Goal: Communication & Community: Answer question/provide support

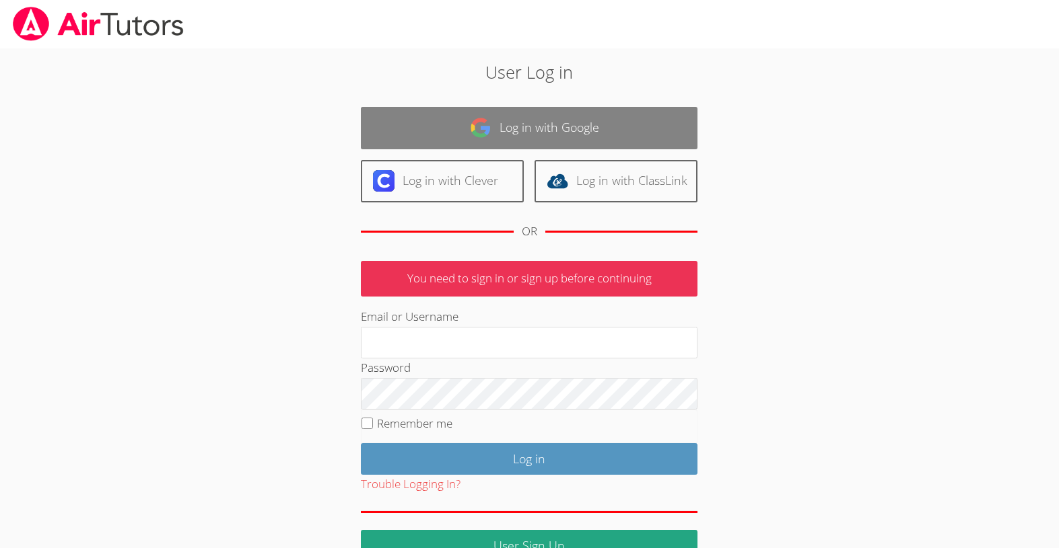
click at [608, 120] on link "Log in with Google" at bounding box center [529, 128] width 336 height 42
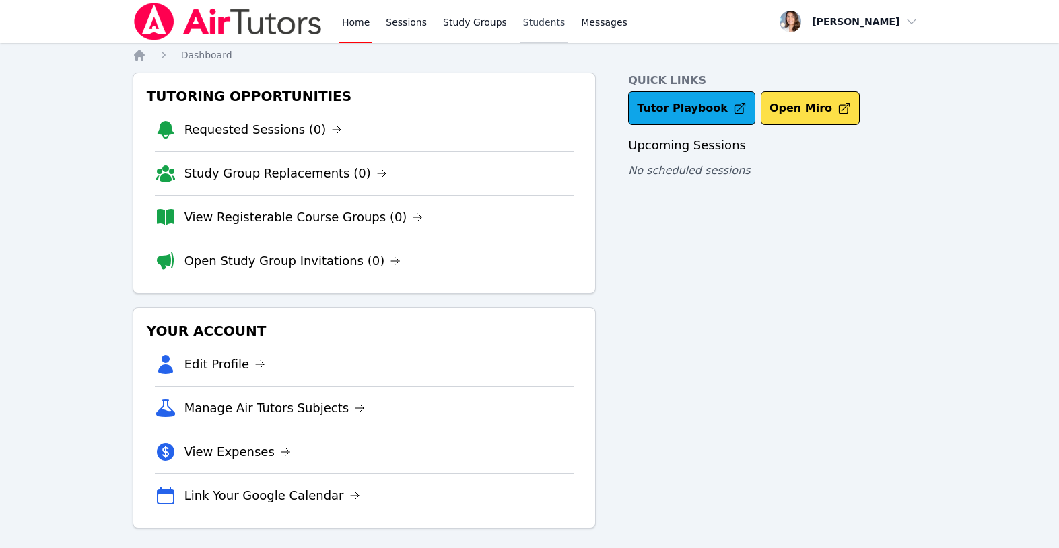
click at [526, 24] on link "Students" at bounding box center [543, 21] width 47 height 43
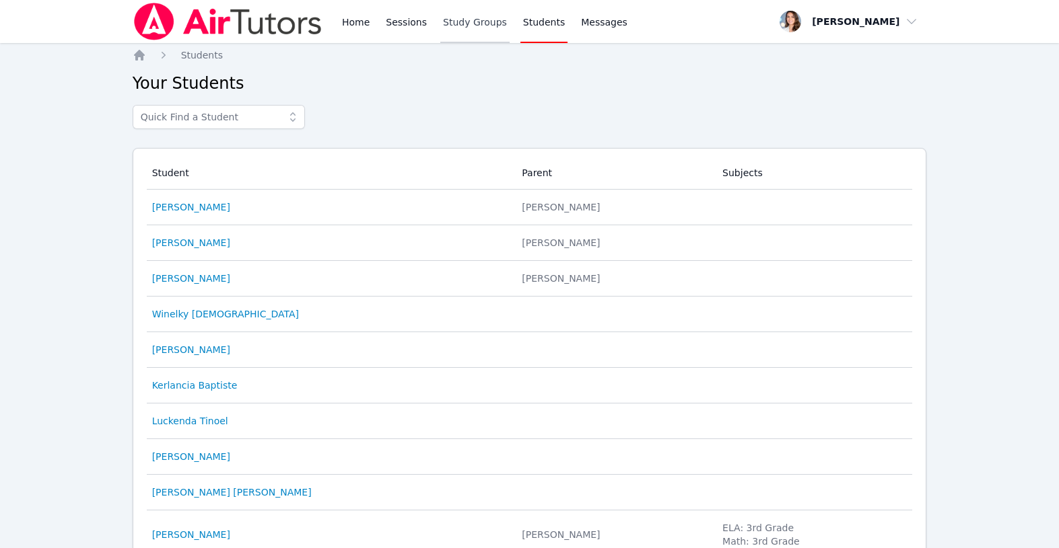
click at [453, 28] on link "Study Groups" at bounding box center [474, 21] width 69 height 43
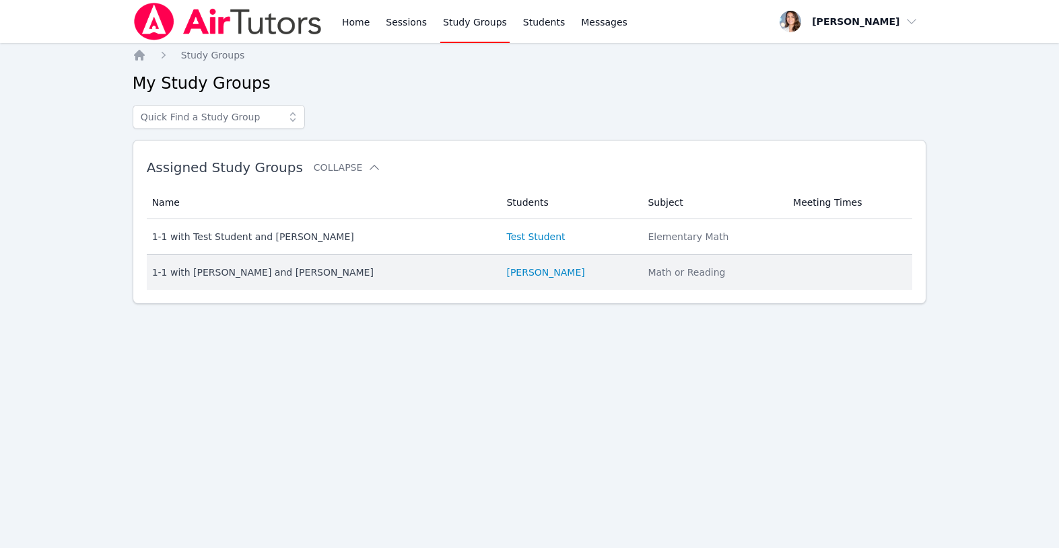
click at [403, 273] on div "1-1 with [PERSON_NAME] and [PERSON_NAME]" at bounding box center [321, 272] width 338 height 13
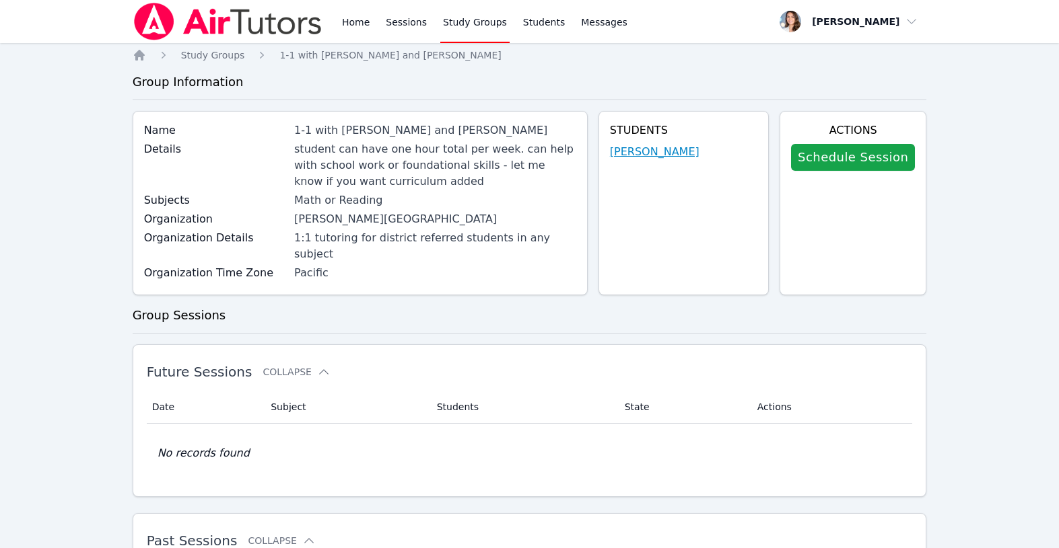
click at [671, 150] on link "[PERSON_NAME]" at bounding box center [655, 152] width 90 height 16
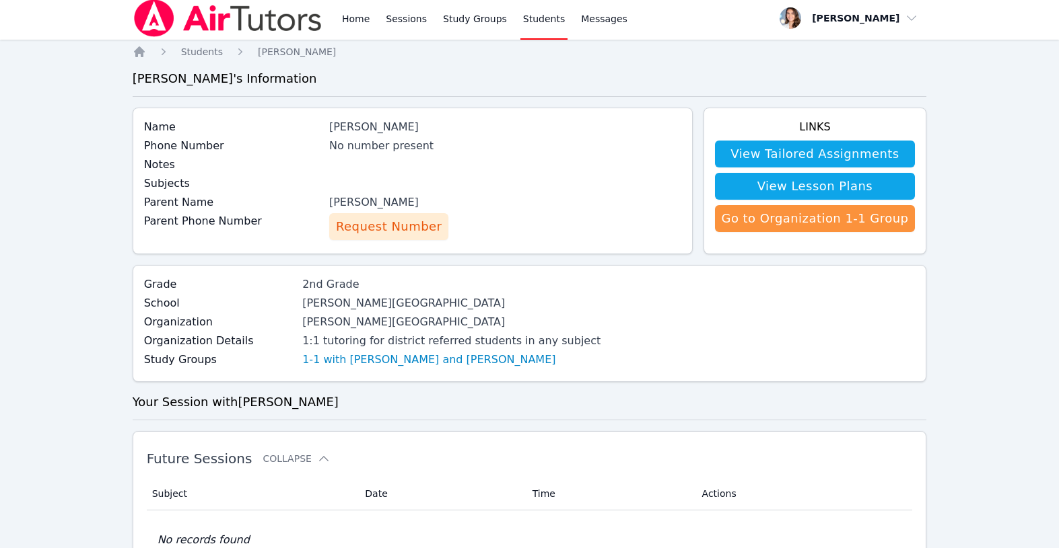
scroll to position [1, 0]
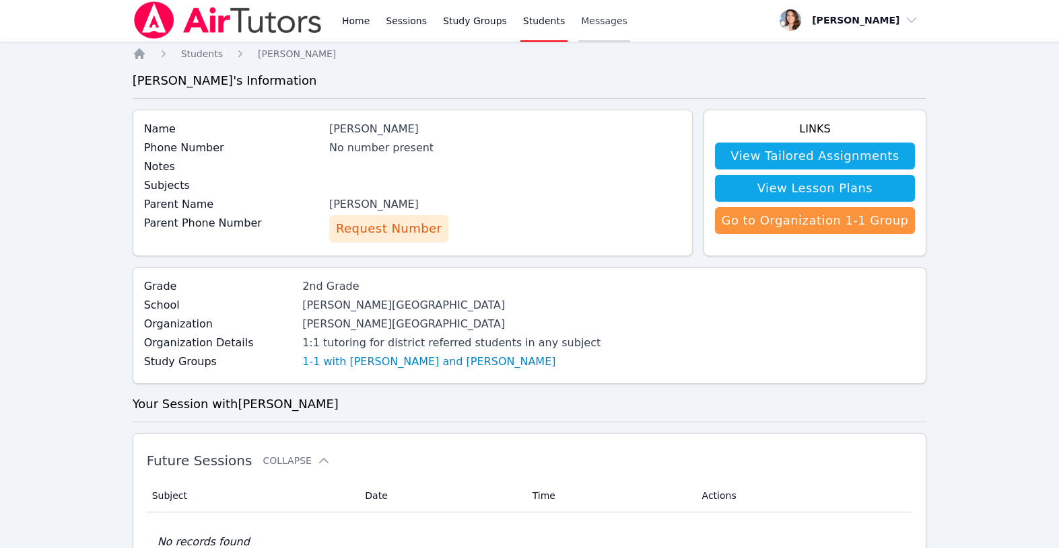
click at [605, 18] on span "Messages" at bounding box center [604, 20] width 46 height 13
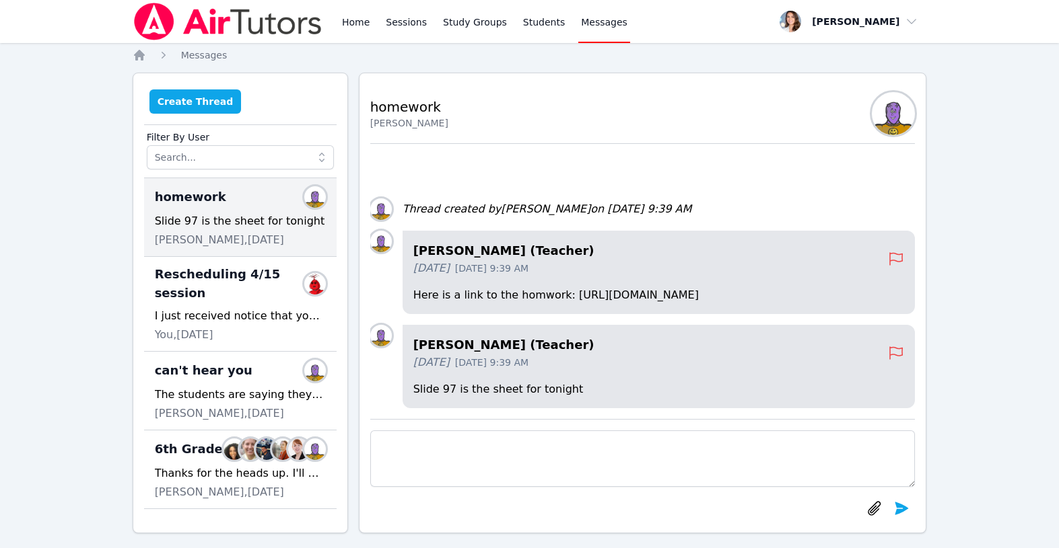
click at [212, 100] on button "Create Thread" at bounding box center [195, 102] width 92 height 24
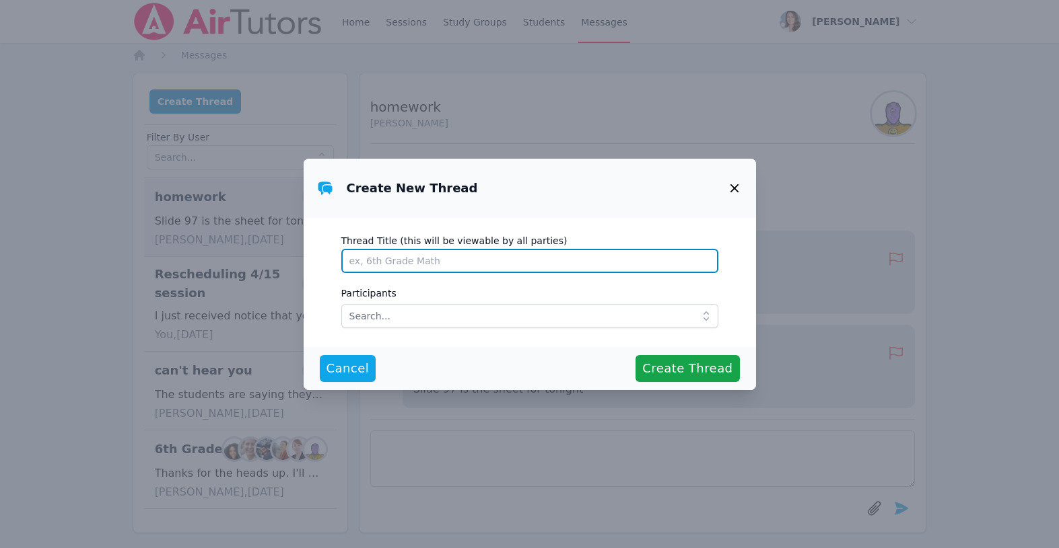
click at [405, 258] on input "Thread Title (this will be viewable by all parties)" at bounding box center [529, 261] width 377 height 24
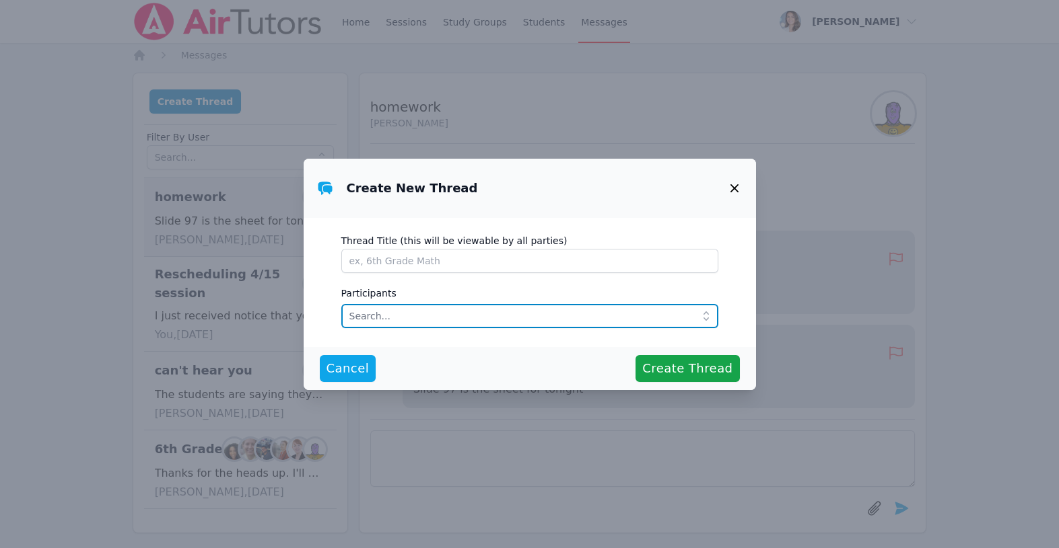
click at [400, 305] on input "text" at bounding box center [529, 316] width 377 height 24
type input "dor"
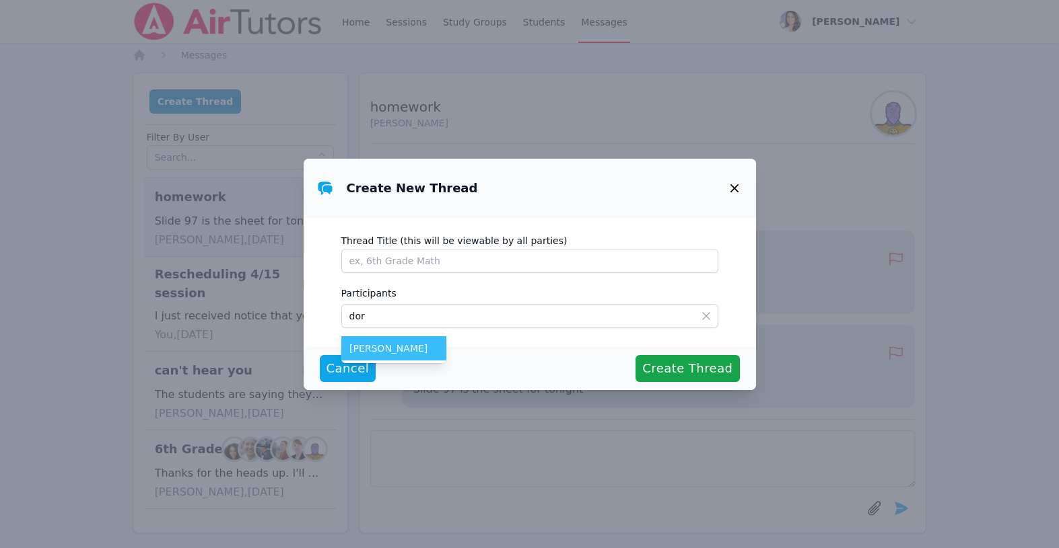
click at [402, 341] on li "[PERSON_NAME]" at bounding box center [393, 348] width 105 height 24
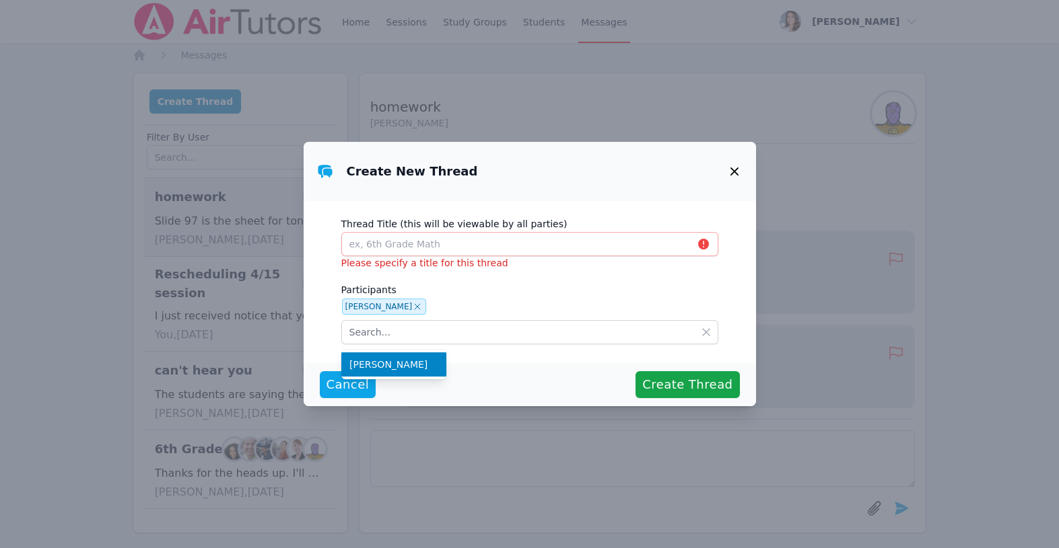
click at [731, 172] on icon "button" at bounding box center [734, 172] width 16 height 16
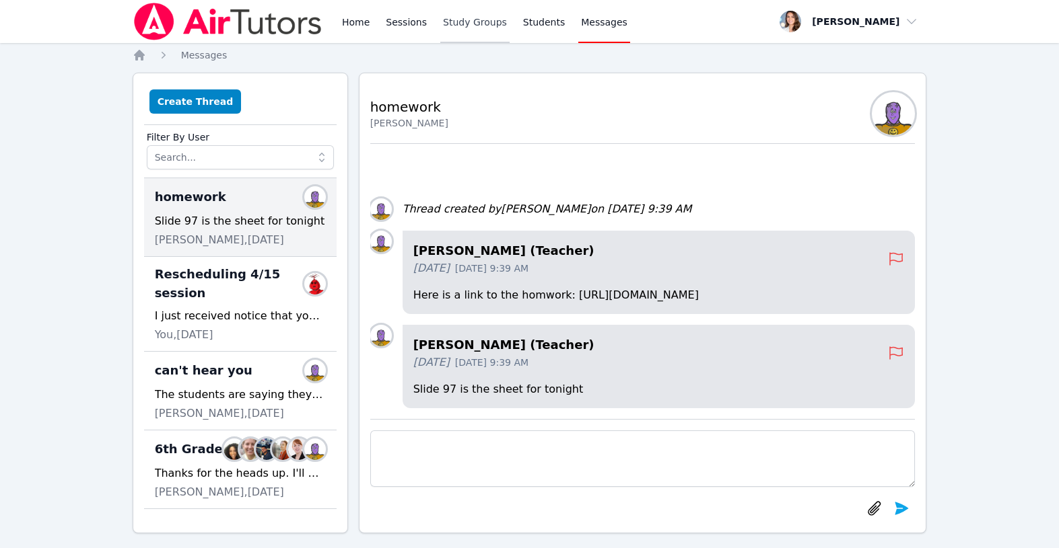
click at [468, 28] on link "Study Groups" at bounding box center [474, 21] width 69 height 43
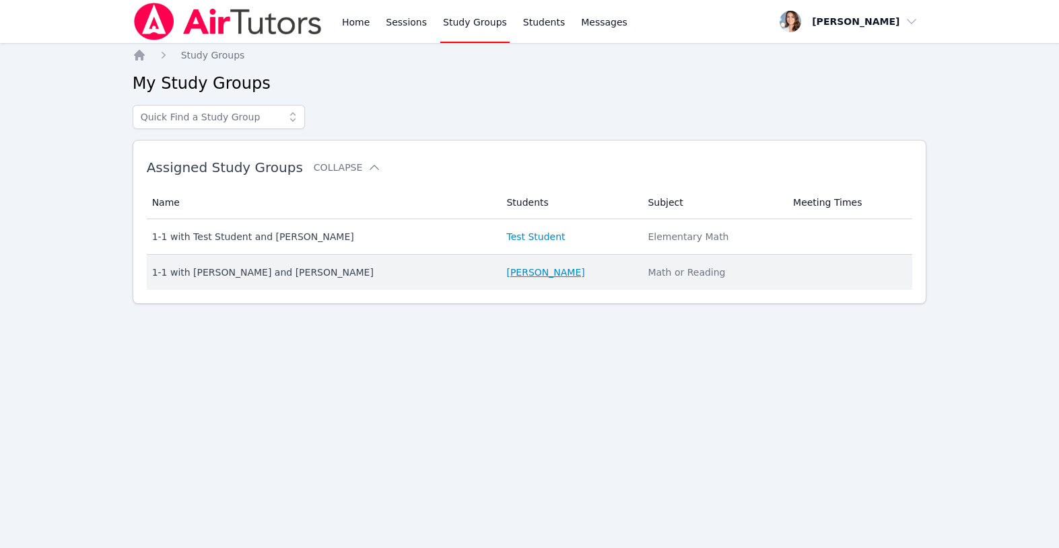
click at [538, 276] on link "[PERSON_NAME]" at bounding box center [545, 272] width 78 height 13
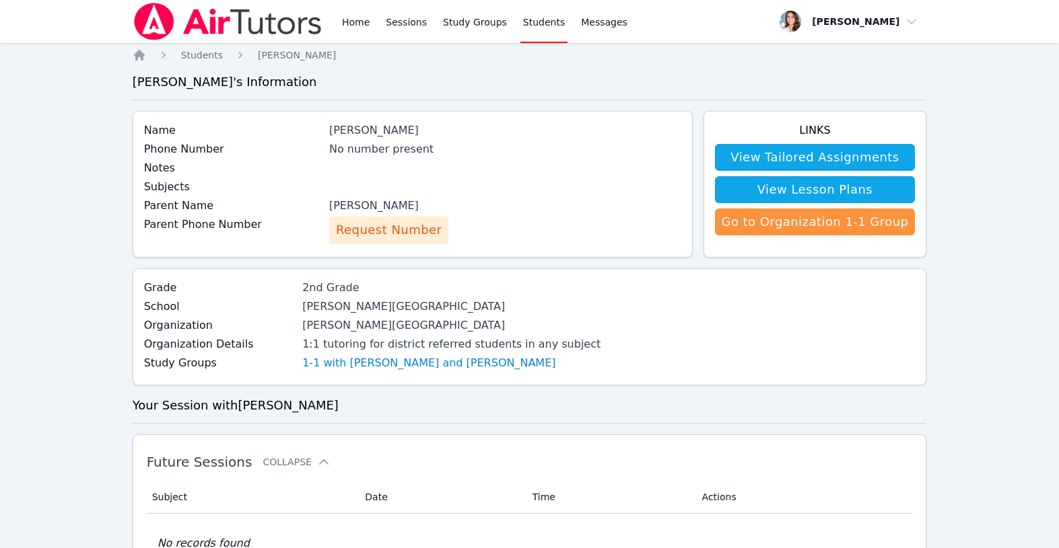
click at [338, 206] on div "[PERSON_NAME]" at bounding box center [505, 206] width 352 height 16
drag, startPoint x: 334, startPoint y: 206, endPoint x: 483, endPoint y: 203, distance: 148.7
click at [483, 203] on div "Parent Name [PERSON_NAME]" at bounding box center [412, 207] width 537 height 19
copy div "[PERSON_NAME]"
click at [581, 20] on span "Messages" at bounding box center [604, 21] width 46 height 13
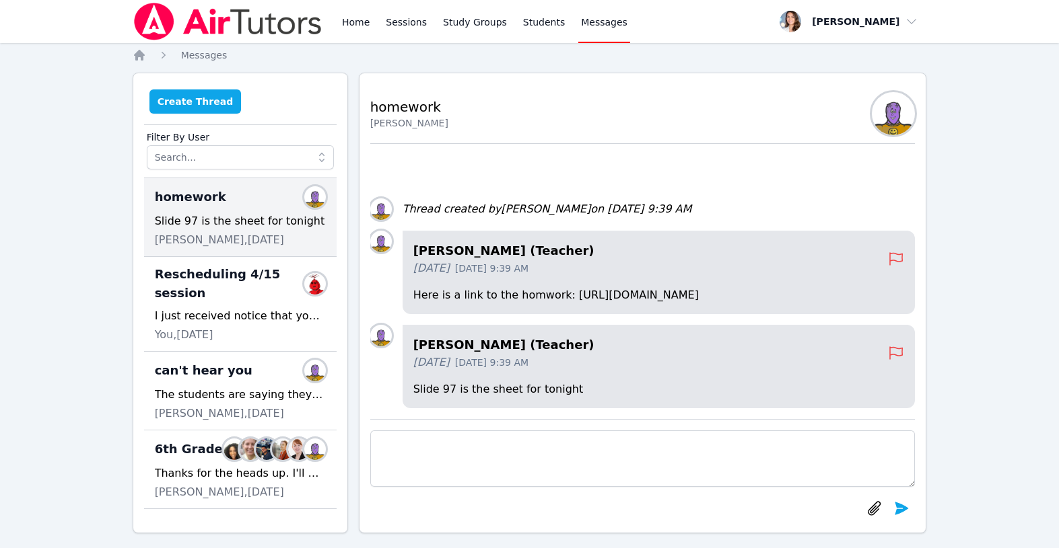
click at [203, 99] on button "Create Thread" at bounding box center [195, 102] width 92 height 24
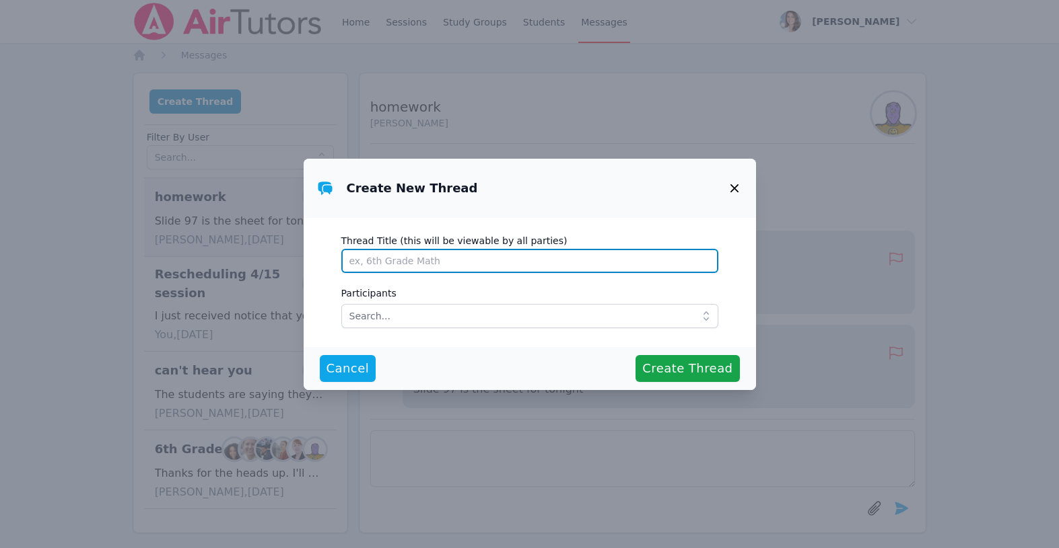
click at [454, 258] on input "Thread Title (this will be viewable by all parties)" at bounding box center [529, 261] width 377 height 24
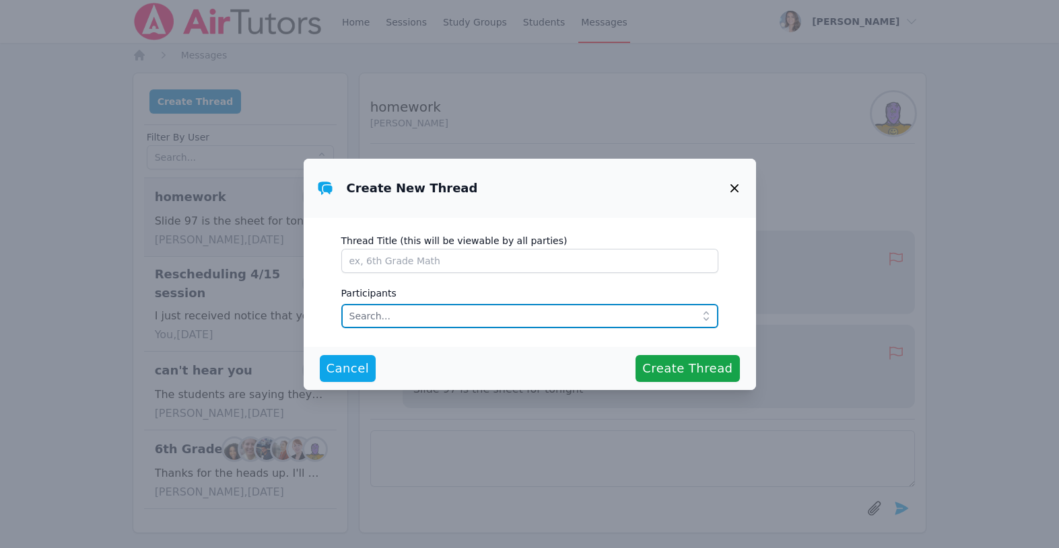
click at [408, 310] on input "text" at bounding box center [529, 316] width 377 height 24
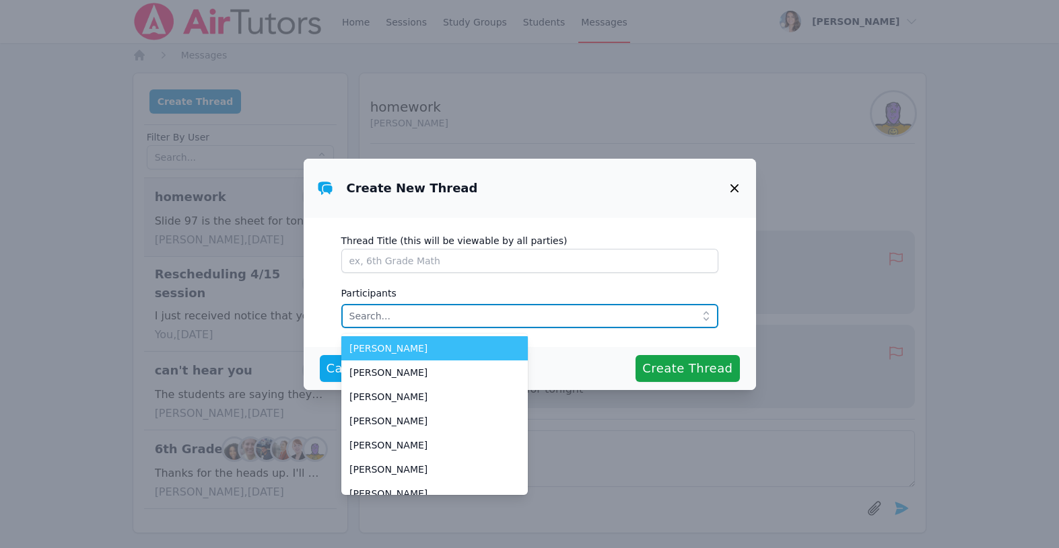
paste input "[PERSON_NAME]"
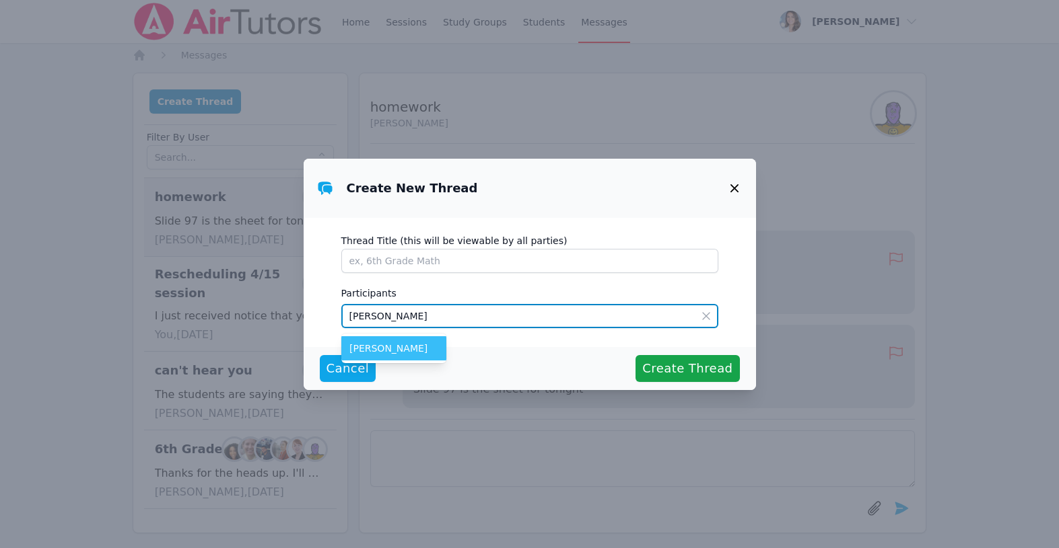
type input "[PERSON_NAME]"
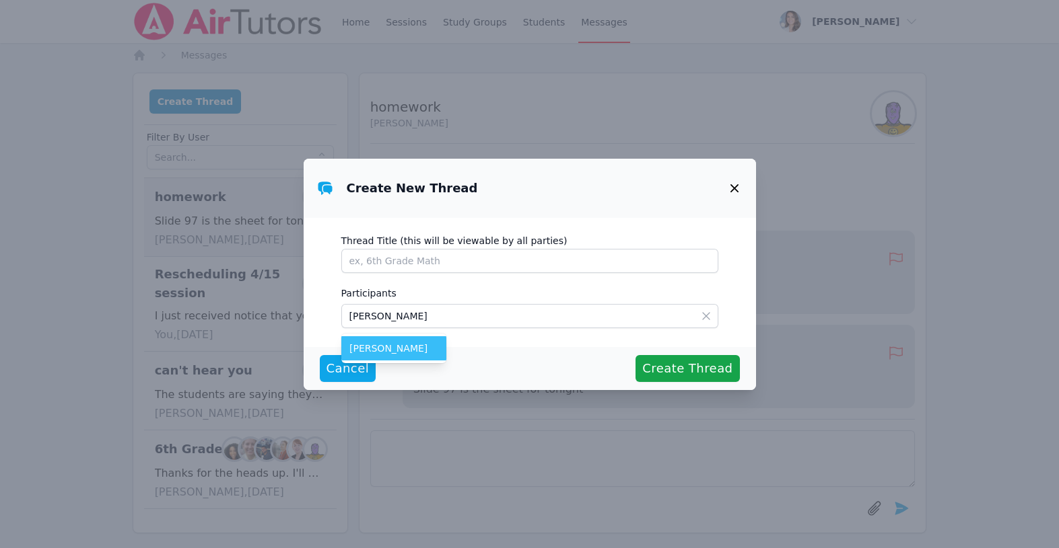
click at [415, 347] on span "[PERSON_NAME]" at bounding box center [393, 348] width 89 height 13
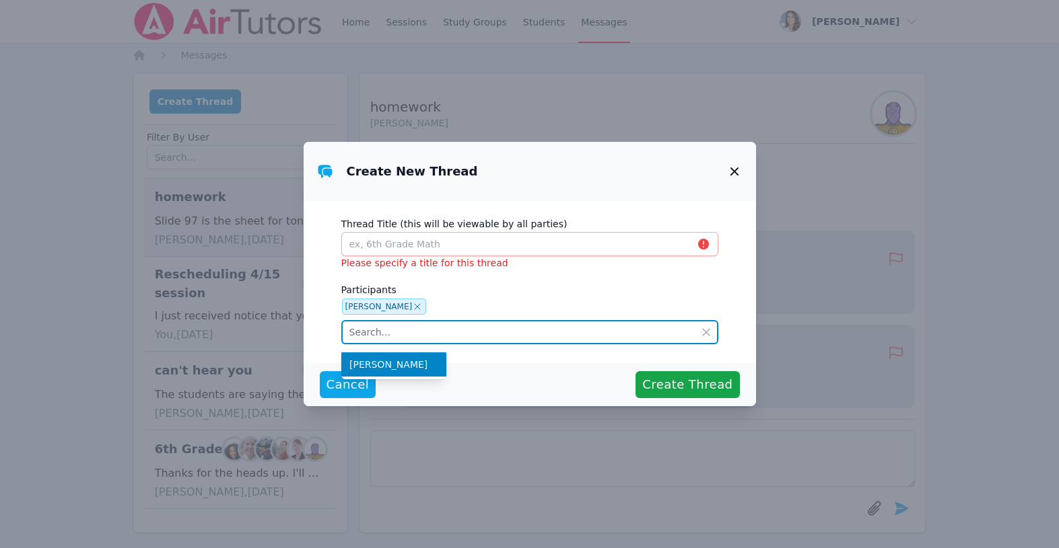
click at [427, 332] on input "text" at bounding box center [529, 332] width 377 height 24
drag, startPoint x: 471, startPoint y: 333, endPoint x: 247, endPoint y: 305, distance: 225.9
click at [247, 306] on div "Create New Thread Thread Title (this will be viewable by all parties) Please sp…" at bounding box center [529, 274] width 1059 height 548
type input "dore"
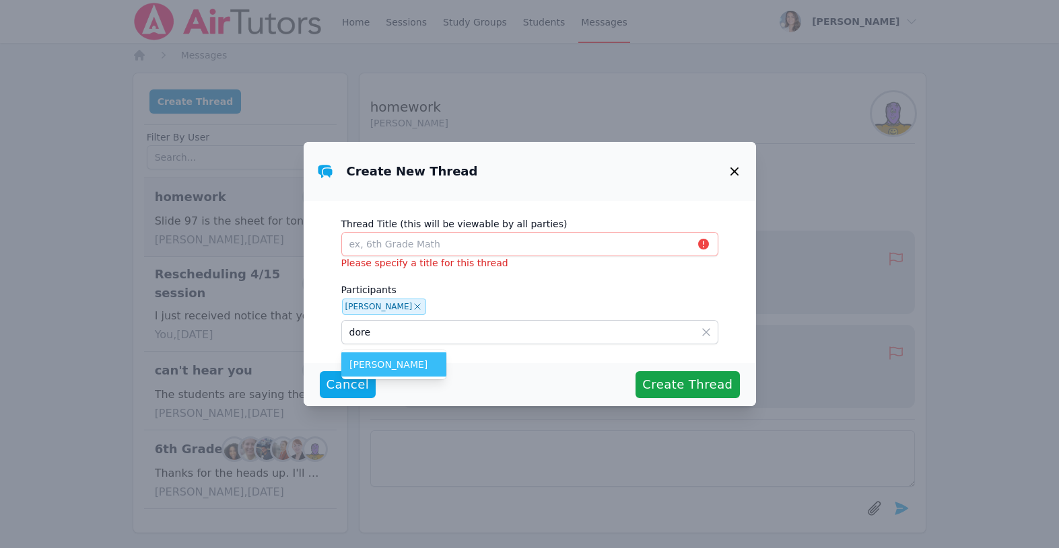
click at [406, 367] on span "[PERSON_NAME]" at bounding box center [393, 364] width 89 height 13
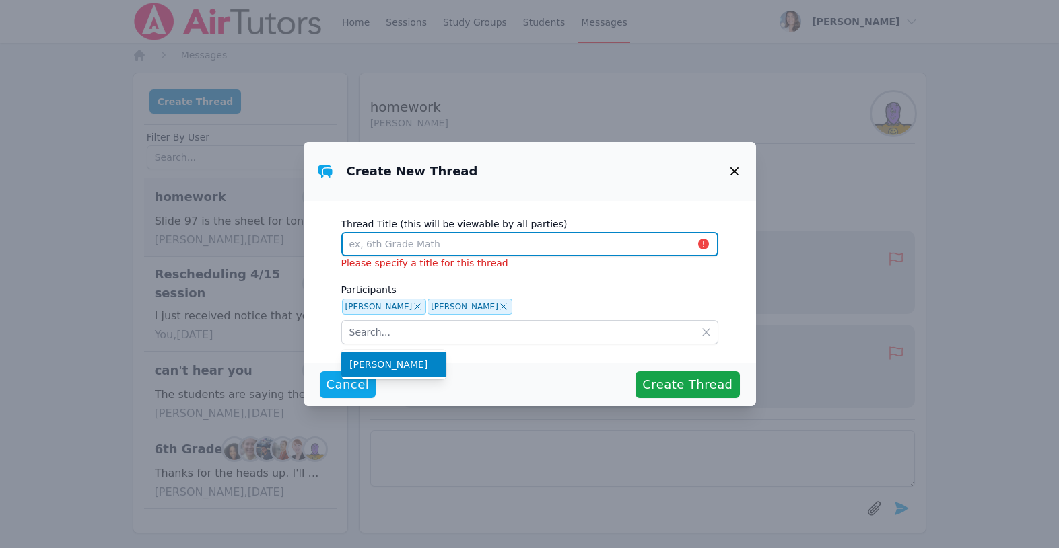
click at [433, 252] on input "Thread Title (this will be viewable by all parties)" at bounding box center [529, 244] width 377 height 24
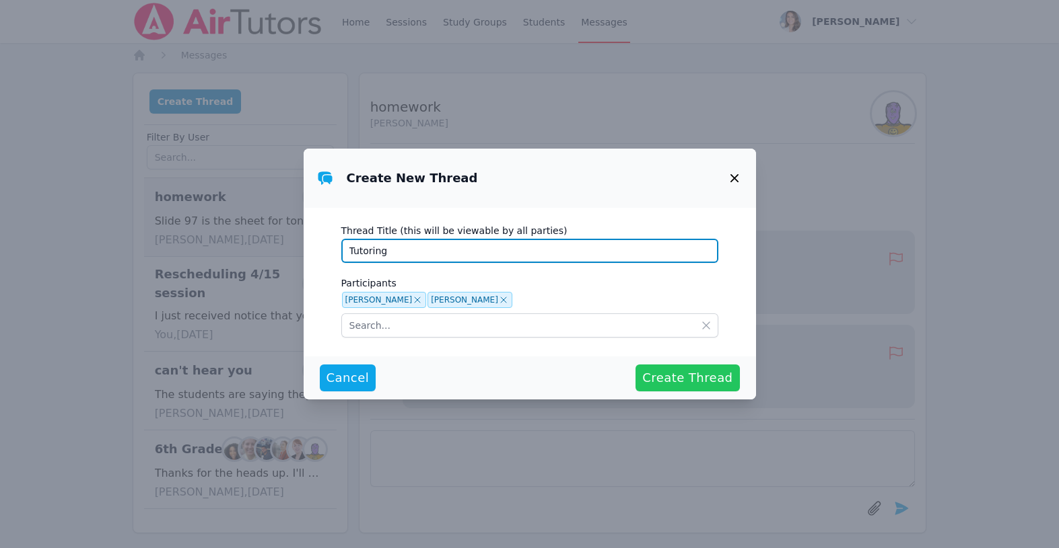
type input "Tutoring"
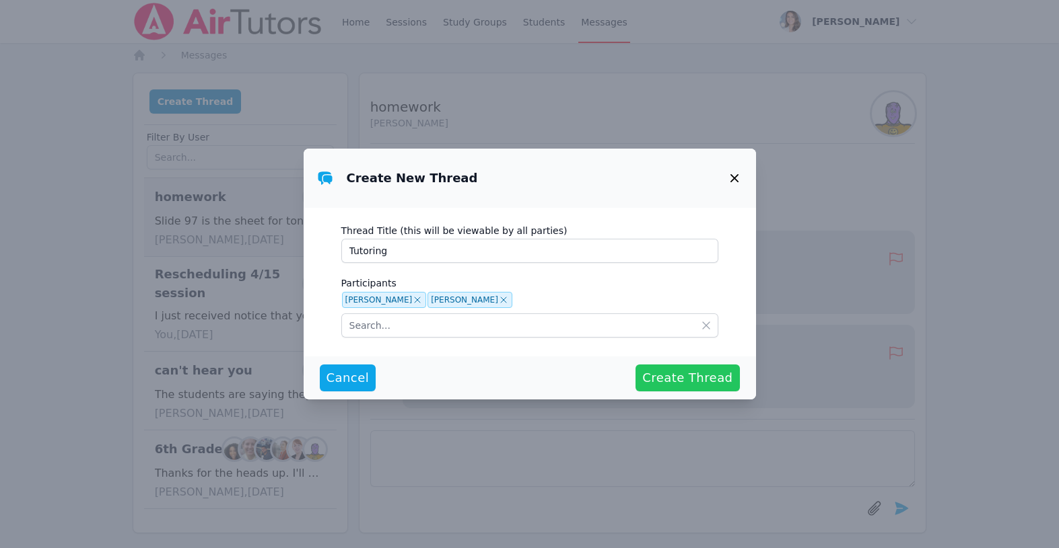
click at [697, 380] on span "Create Thread" at bounding box center [687, 378] width 90 height 19
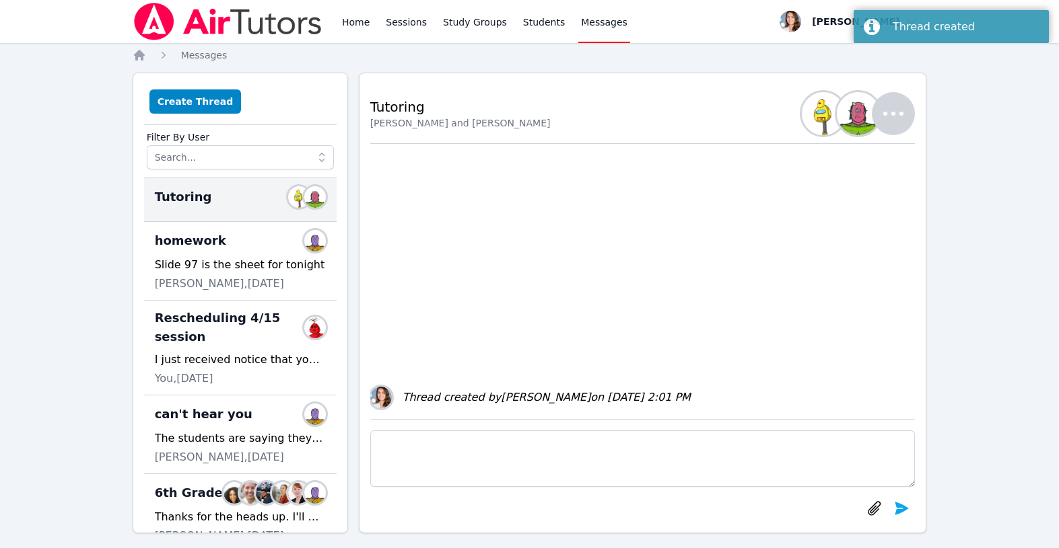
click at [554, 450] on textarea at bounding box center [642, 459] width 545 height 57
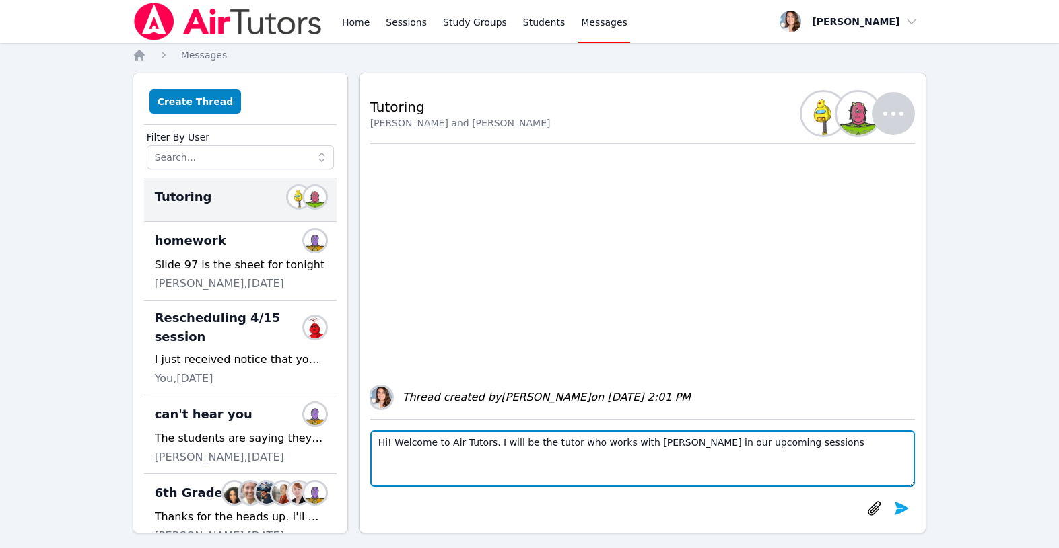
click at [795, 447] on textarea "Hi! Welcome to Air Tutors. I will be the tutor who works with [PERSON_NAME] in …" at bounding box center [642, 459] width 545 height 57
click at [744, 445] on textarea "Hi! Welcome to Air Tutors. I will be the tutor who works with [PERSON_NAME] in …" at bounding box center [642, 459] width 545 height 57
click at [838, 447] on textarea "Hi! Welcome to Air Tutors. I will be the tutor who works with [PERSON_NAME] in …" at bounding box center [642, 459] width 545 height 57
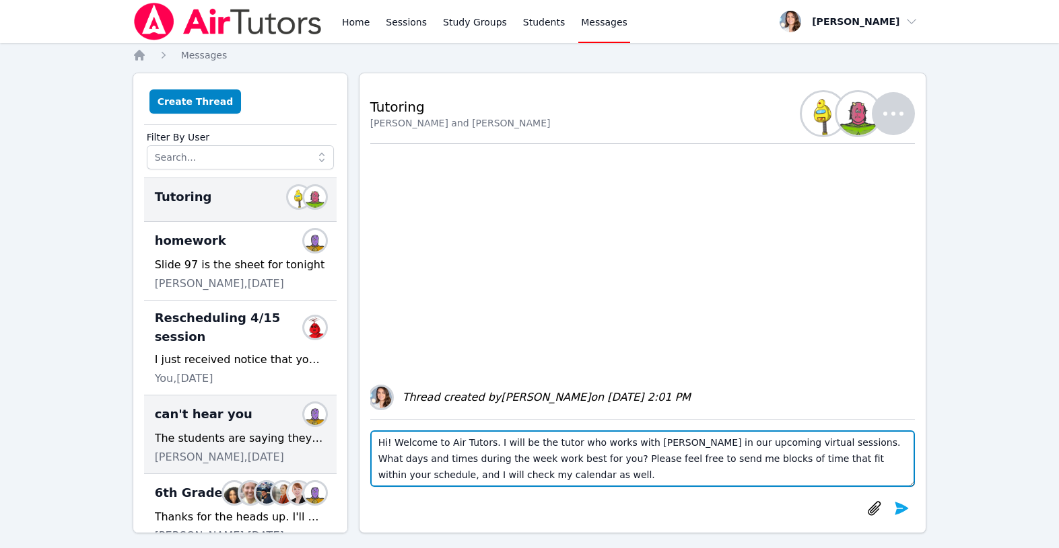
drag, startPoint x: 552, startPoint y: 478, endPoint x: 305, endPoint y: 414, distance: 255.3
click at [305, 415] on div "Create Thread Filter By User Tutoring Members homework Members Slide 97 is the …" at bounding box center [530, 303] width 794 height 461
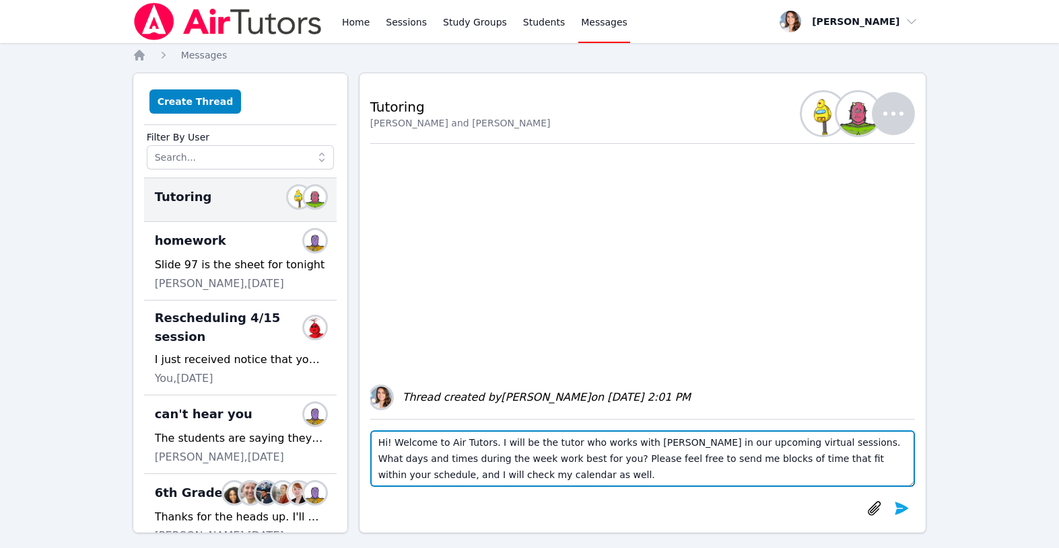
click at [515, 479] on textarea "Hi! Welcome to Air Tutors. I will be the tutor who works with [PERSON_NAME] in …" at bounding box center [642, 459] width 545 height 57
click at [863, 462] on textarea "Hi! Welcome to Air Tutors. I will be the tutor who works with [PERSON_NAME] in …" at bounding box center [642, 459] width 545 height 57
click at [642, 476] on textarea "Hi! Welcome to Air Tutors. I will be the tutor who works with [PERSON_NAME] in …" at bounding box center [642, 459] width 545 height 57
click at [825, 469] on textarea "Hi! Welcome to Air Tutors. I will be the tutor who works with [PERSON_NAME] in …" at bounding box center [642, 459] width 545 height 57
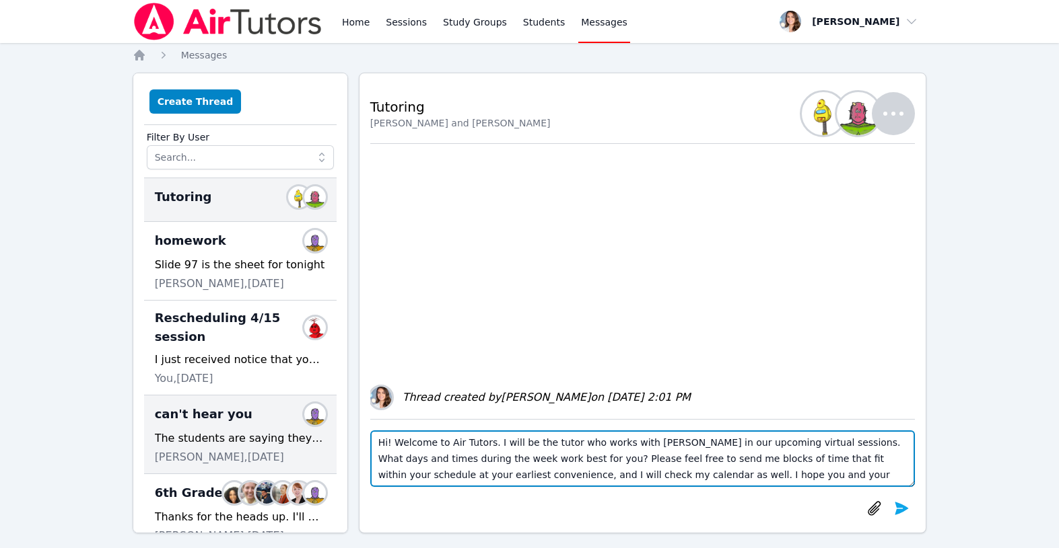
drag, startPoint x: 854, startPoint y: 473, endPoint x: 199, endPoint y: 411, distance: 658.4
click at [199, 411] on div "Create Thread Filter By User Tutoring Members homework Members Slide 97 is the …" at bounding box center [530, 303] width 794 height 461
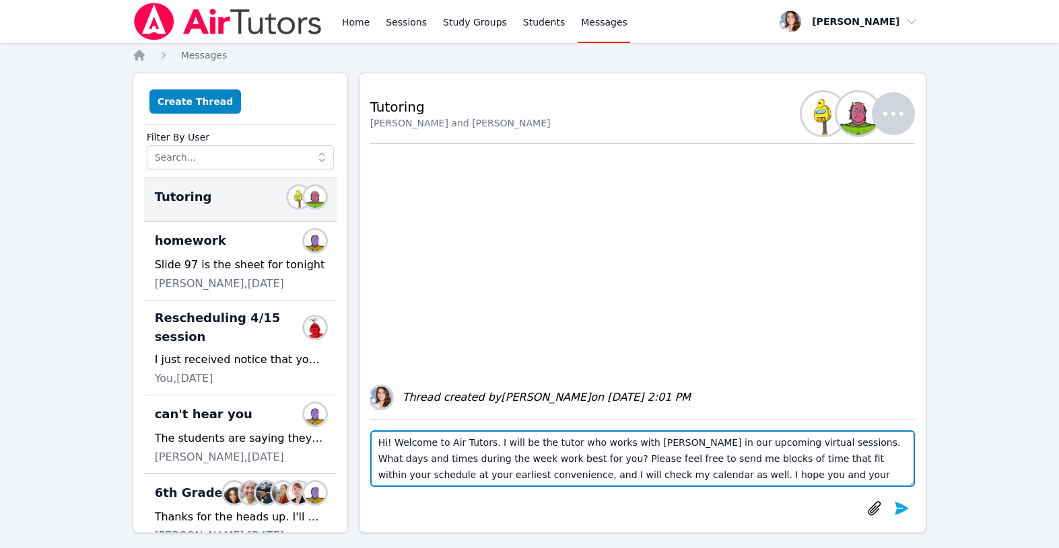
paste textarea "’ll be working with [PERSON_NAME] during our upcoming virtual sessions, and I’m…"
click at [557, 469] on textarea "Hi! Welcome to Air Tutors. I’ll be working with [PERSON_NAME] during our upcomi…" at bounding box center [642, 459] width 545 height 57
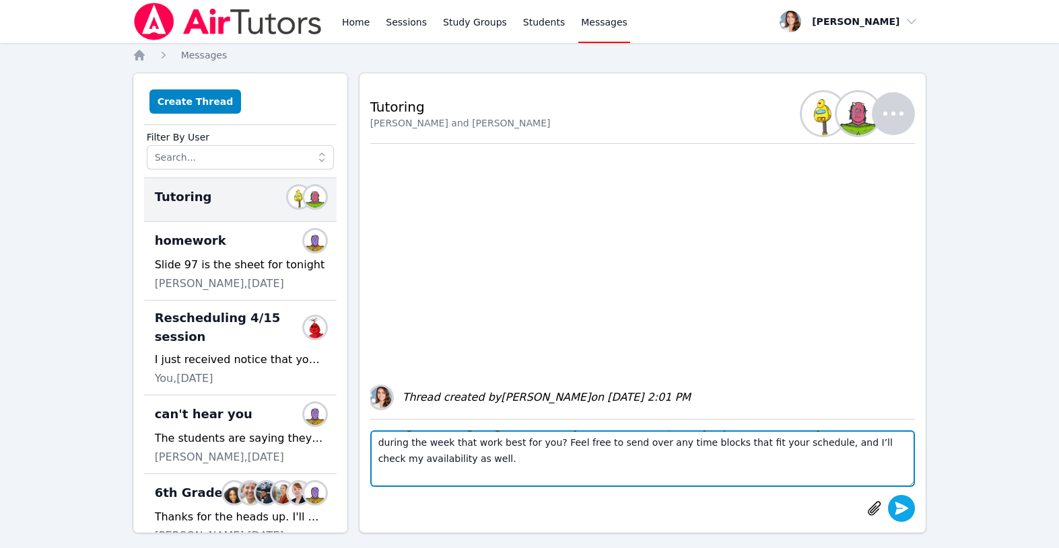
type textarea "Hi! Welcome to Air Tutors. I’ll be working with [PERSON_NAME] during our upcomi…"
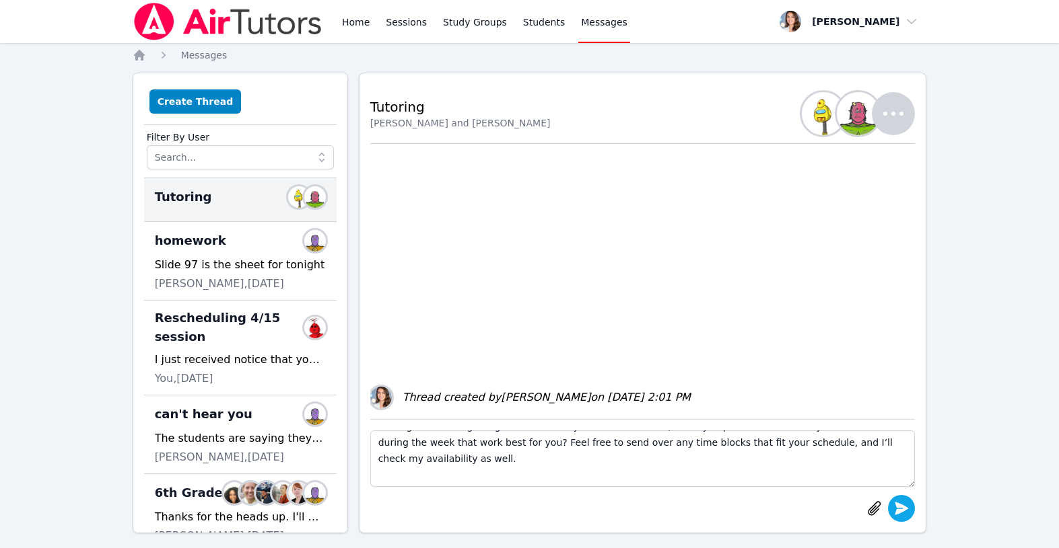
click at [903, 506] on icon "submit" at bounding box center [901, 508] width 13 height 13
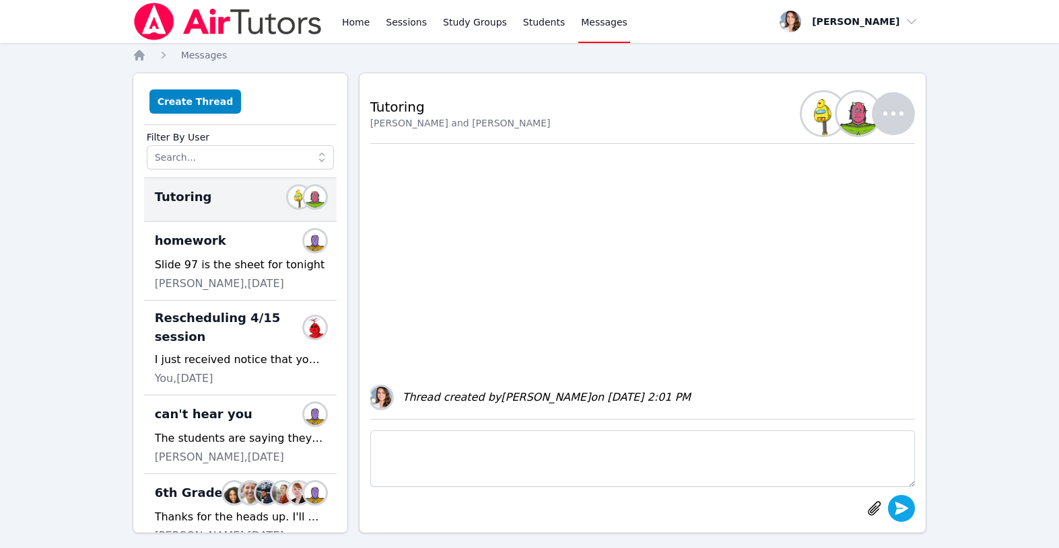
scroll to position [0, 0]
